Goal: Navigation & Orientation: Go to known website

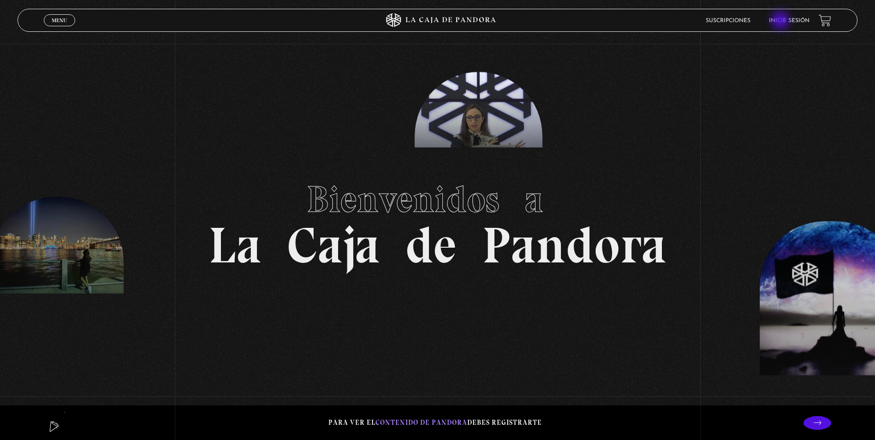
click at [783, 20] on link "Inicie sesión" at bounding box center [789, 21] width 41 height 6
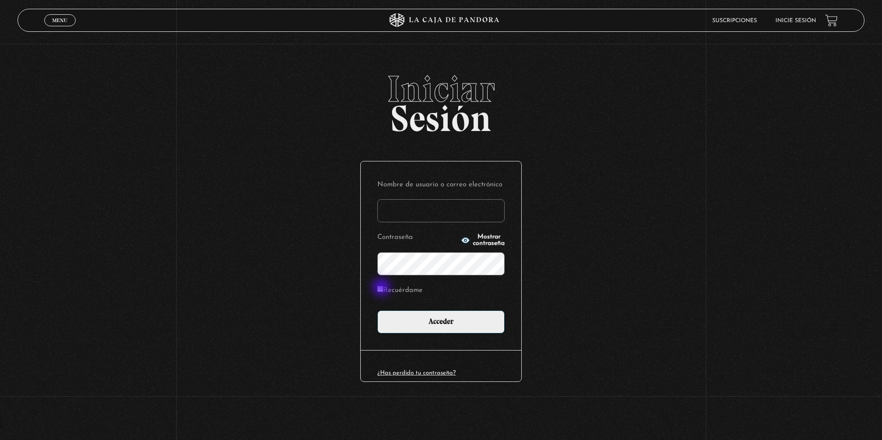
type input "paolajm1991@gmail.com"
click at [383, 289] on label "Recuérdame" at bounding box center [399, 291] width 45 height 14
click at [383, 289] on input "Recuérdame" at bounding box center [380, 289] width 6 height 6
checkbox input "true"
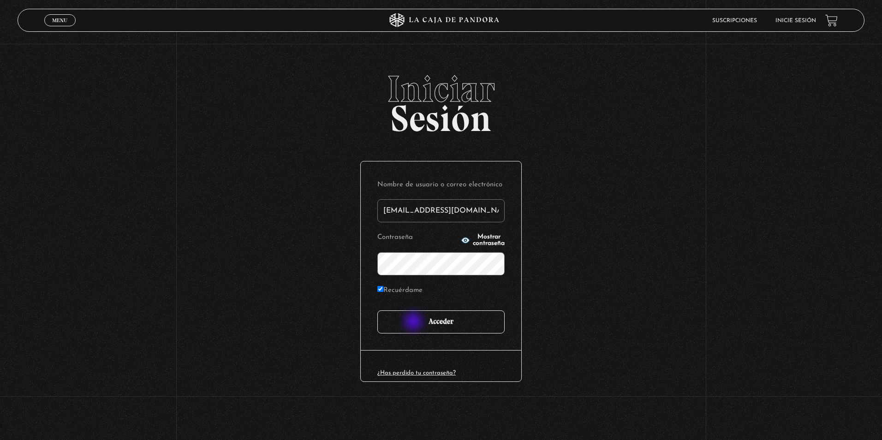
drag, startPoint x: 414, startPoint y: 322, endPoint x: 423, endPoint y: 313, distance: 12.7
click at [415, 322] on input "Acceder" at bounding box center [440, 321] width 127 height 23
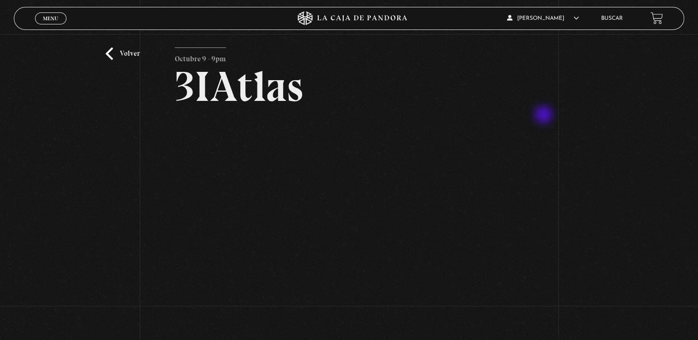
scroll to position [46, 0]
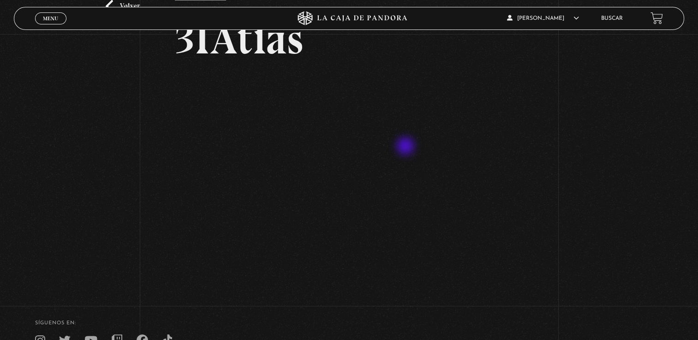
scroll to position [92, 0]
